Goal: Find specific page/section: Find specific page/section

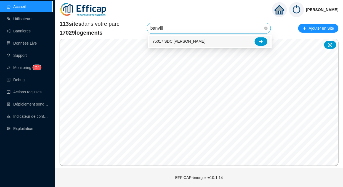
type input "[PERSON_NAME]"
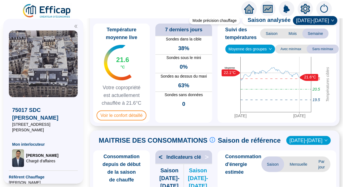
scroll to position [28, 0]
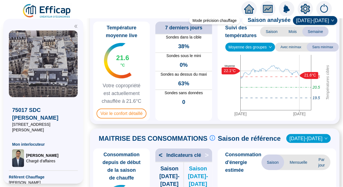
click at [118, 112] on span "Voir le confort détaillé" at bounding box center [122, 113] width 50 height 10
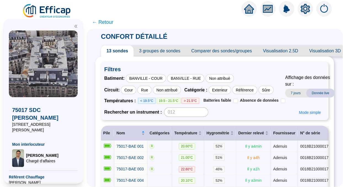
click at [168, 52] on span "3 groupes de sondes" at bounding box center [160, 50] width 52 height 11
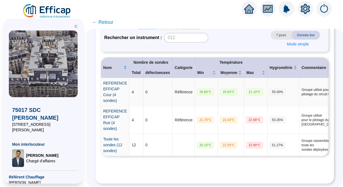
scroll to position [82, 0]
click at [113, 94] on link "REFERENCE EFFICAP Cour (4 sondes)" at bounding box center [115, 92] width 24 height 22
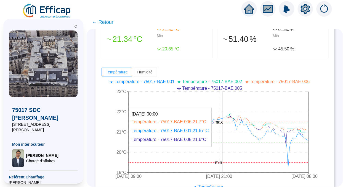
scroll to position [98, 0]
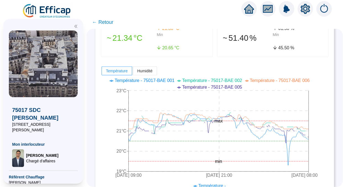
click at [107, 23] on span "← Retour" at bounding box center [102, 22] width 21 height 8
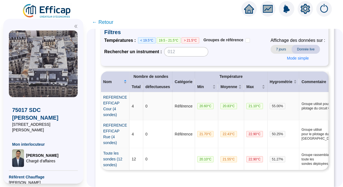
scroll to position [93, 0]
